Goal: Information Seeking & Learning: Learn about a topic

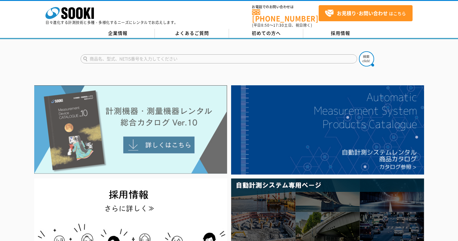
click at [160, 138] on img at bounding box center [130, 129] width 193 height 88
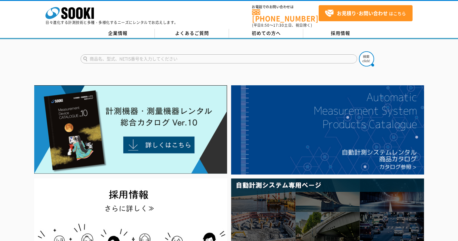
click at [118, 54] on input "text" at bounding box center [219, 58] width 277 height 9
type input "ｽﾏｰﾄﾂｰﾙ"
click at [359, 51] on button at bounding box center [366, 58] width 15 height 15
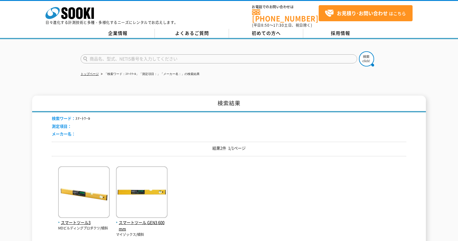
scroll to position [61, 0]
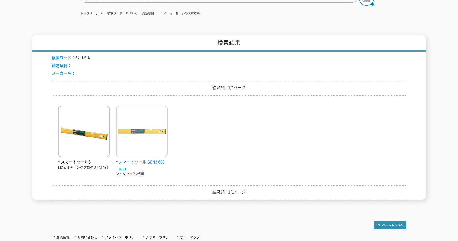
click at [152, 140] on img at bounding box center [142, 131] width 52 height 53
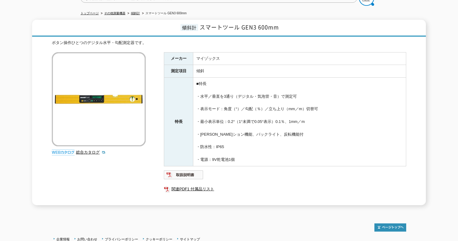
scroll to position [91, 0]
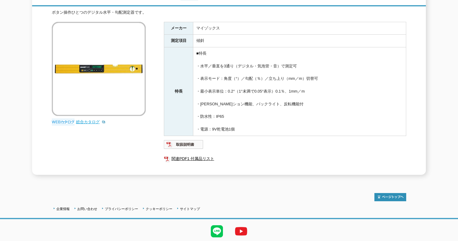
click at [85, 119] on link "総合カタログ" at bounding box center [91, 121] width 30 height 5
